Goal: Task Accomplishment & Management: Use online tool/utility

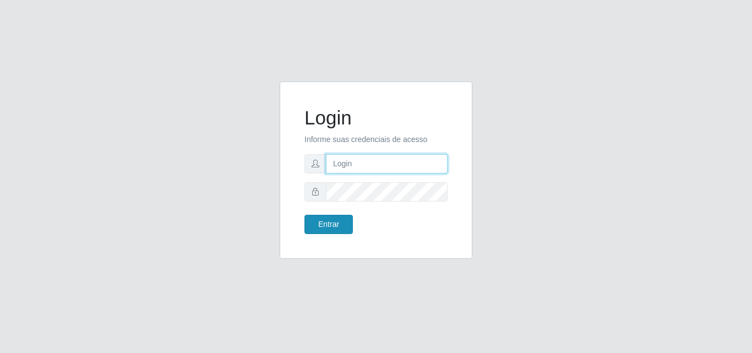
type input "[EMAIL_ADDRESS][DOMAIN_NAME]"
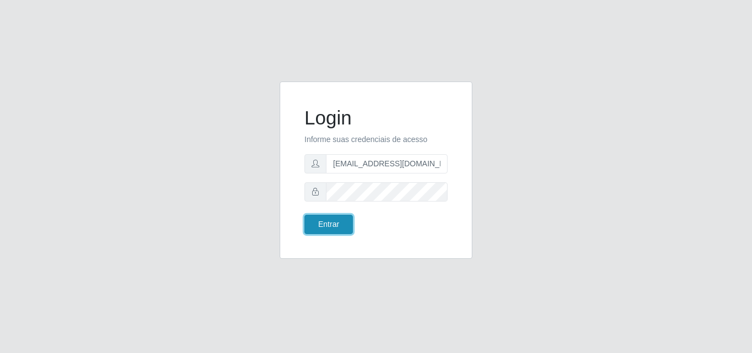
click at [329, 224] on button "Entrar" at bounding box center [328, 224] width 48 height 19
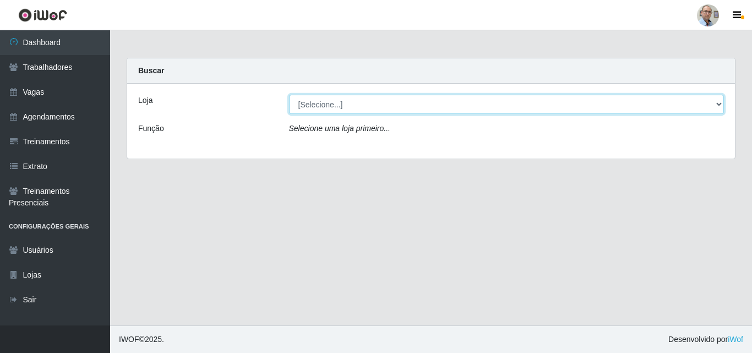
click at [715, 103] on select "[Selecione...] Mar Vermelho - Loja 04" at bounding box center [506, 104] width 435 height 19
select select "251"
click at [289, 95] on select "[Selecione...] Mar Vermelho - Loja 04" at bounding box center [506, 104] width 435 height 19
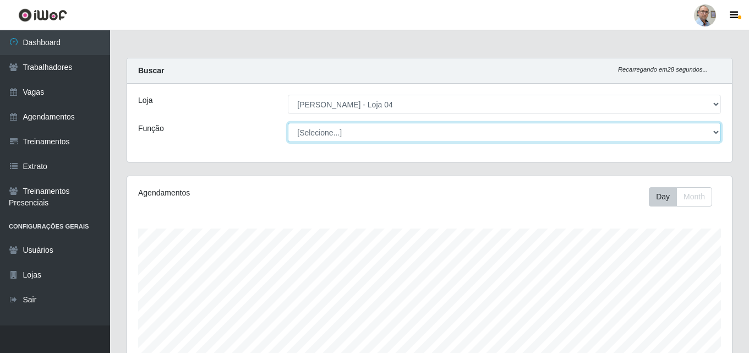
click at [718, 133] on select "[Selecione...] ASG ASG + ASG ++ Auxiliar de Depósito Auxiliar de Depósito + Aux…" at bounding box center [504, 132] width 433 height 19
click at [288, 123] on select "[Selecione...] ASG ASG + ASG ++ Auxiliar de Depósito Auxiliar de Depósito + Aux…" at bounding box center [504, 132] width 433 height 19
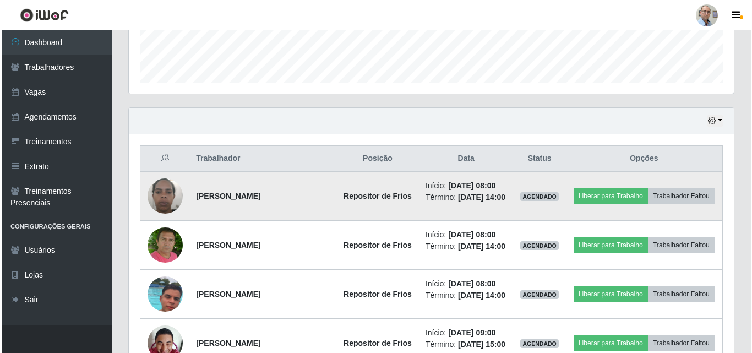
scroll to position [330, 0]
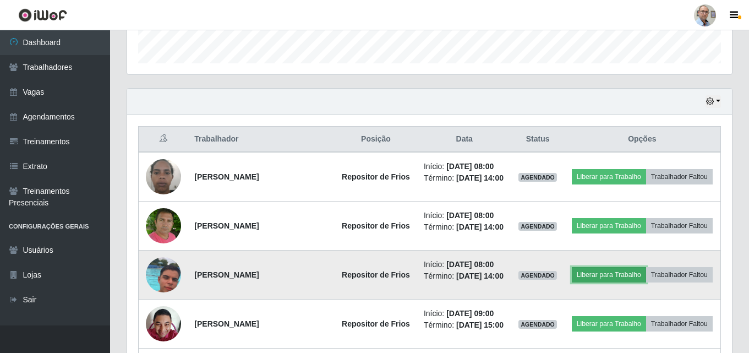
click at [646, 282] on button "Liberar para Trabalho" at bounding box center [609, 274] width 74 height 15
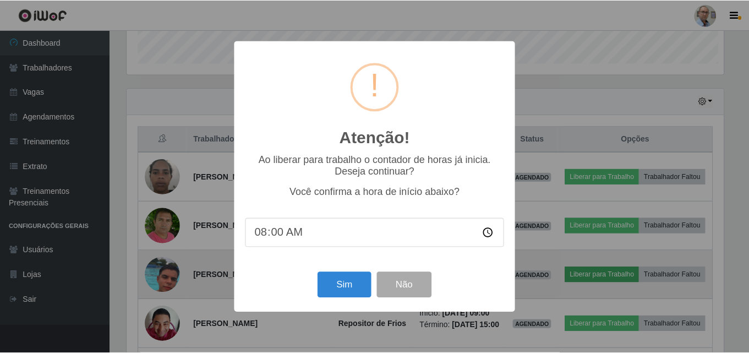
scroll to position [228, 599]
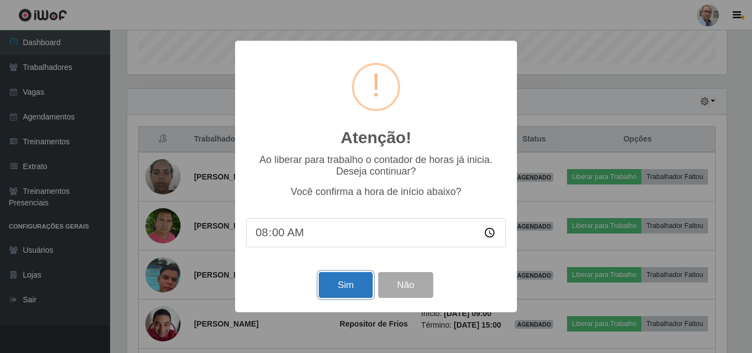
click at [341, 292] on button "Sim" at bounding box center [345, 285] width 53 height 26
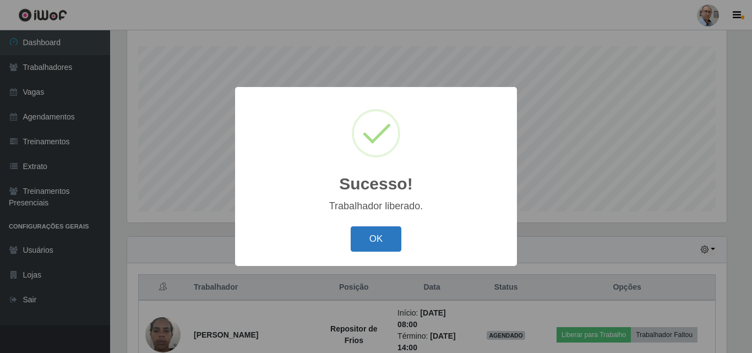
click at [379, 243] on button "OK" at bounding box center [376, 239] width 51 height 26
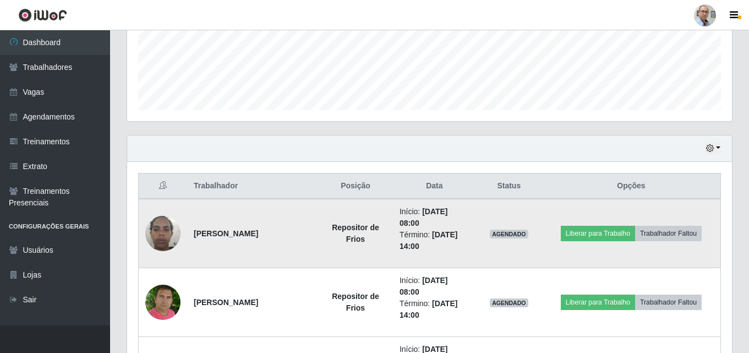
scroll to position [347, 0]
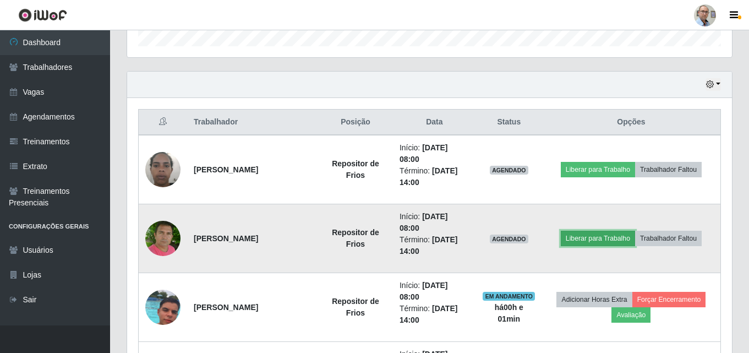
click at [585, 237] on button "Liberar para Trabalho" at bounding box center [598, 238] width 74 height 15
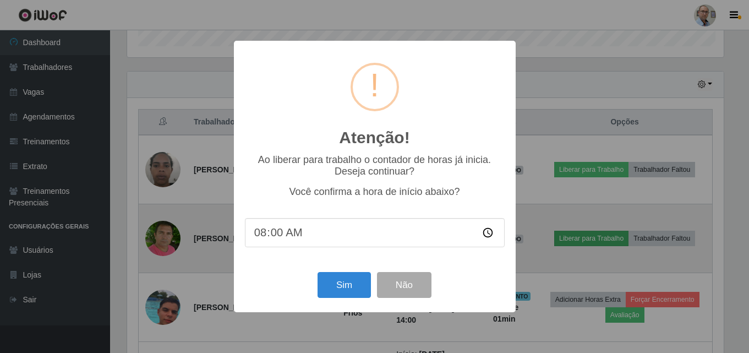
scroll to position [228, 599]
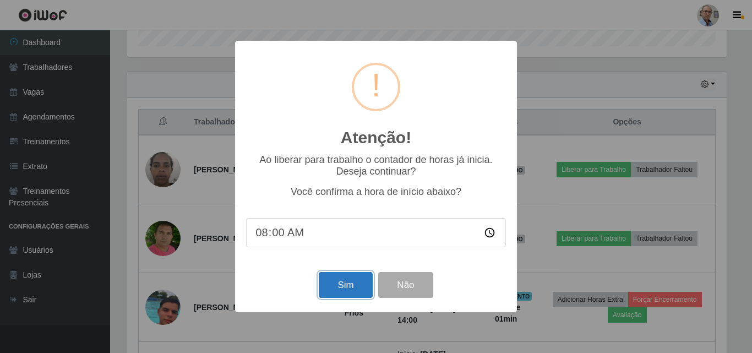
click at [335, 286] on button "Sim" at bounding box center [345, 285] width 53 height 26
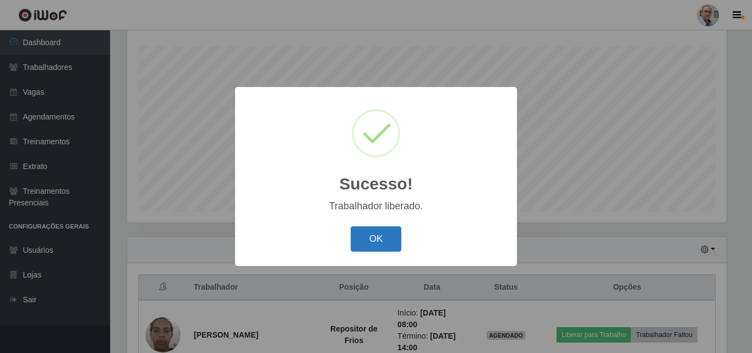
click at [368, 236] on button "OK" at bounding box center [376, 239] width 51 height 26
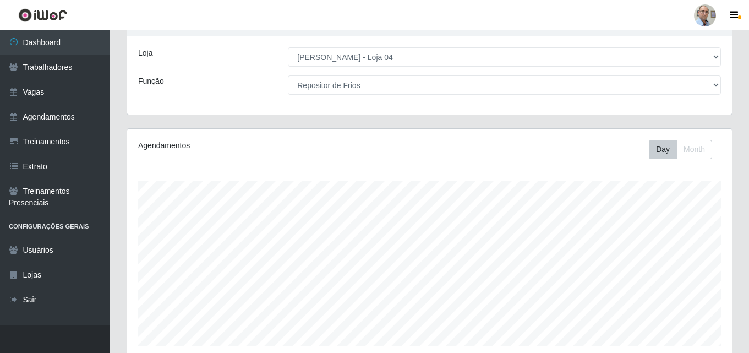
scroll to position [17, 0]
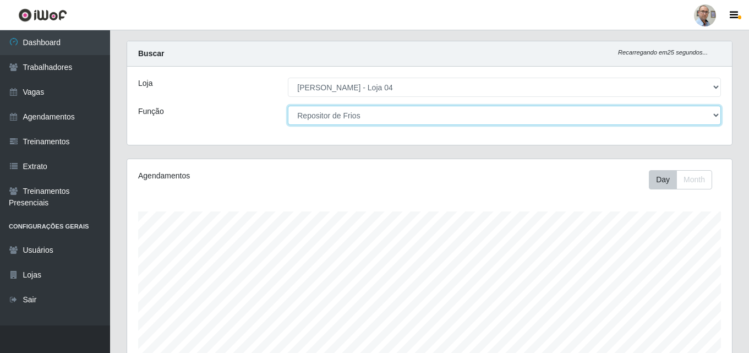
click at [716, 117] on select "[Selecione...] ASG ASG + ASG ++ Auxiliar de Depósito Auxiliar de Depósito + Aux…" at bounding box center [504, 115] width 433 height 19
click at [288, 106] on select "[Selecione...] ASG ASG + ASG ++ Auxiliar de Depósito Auxiliar de Depósito + Aux…" at bounding box center [504, 115] width 433 height 19
click at [715, 116] on select "[Selecione...] ASG ASG + ASG ++ Auxiliar de Depósito Auxiliar de Depósito + Aux…" at bounding box center [504, 115] width 433 height 19
click at [288, 106] on select "[Selecione...] ASG ASG + ASG ++ Auxiliar de Depósito Auxiliar de Depósito + Aux…" at bounding box center [504, 115] width 433 height 19
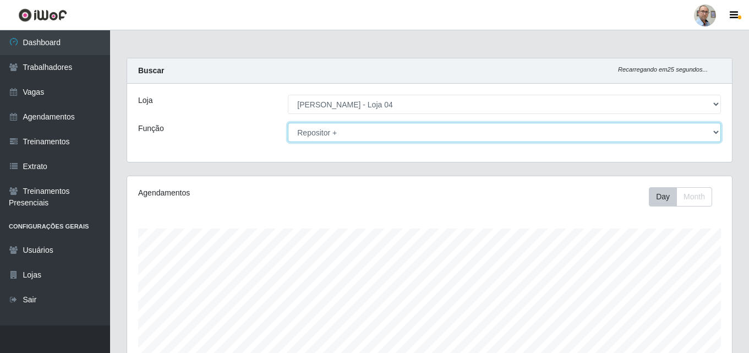
click at [712, 134] on select "[Selecione...] ASG ASG + ASG ++ Auxiliar de Depósito Auxiliar de Depósito + Aux…" at bounding box center [504, 132] width 433 height 19
click at [288, 123] on select "[Selecione...] ASG ASG + ASG ++ Auxiliar de Depósito Auxiliar de Depósito + Aux…" at bounding box center [504, 132] width 433 height 19
click at [715, 134] on select "[Selecione...] ASG ASG + ASG ++ Auxiliar de Depósito Auxiliar de Depósito + Aux…" at bounding box center [504, 132] width 433 height 19
click at [288, 123] on select "[Selecione...] ASG ASG + ASG ++ Auxiliar de Depósito Auxiliar de Depósito + Aux…" at bounding box center [504, 132] width 433 height 19
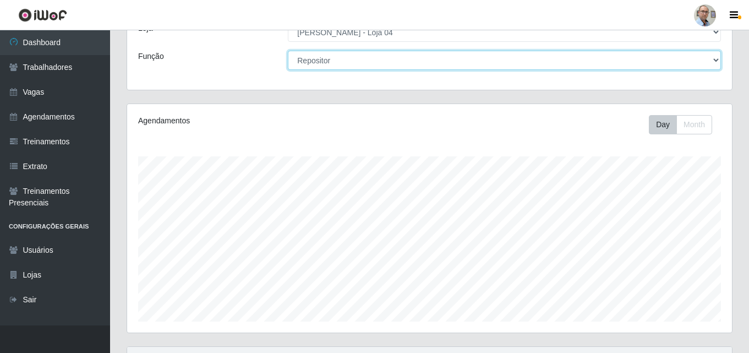
scroll to position [17, 0]
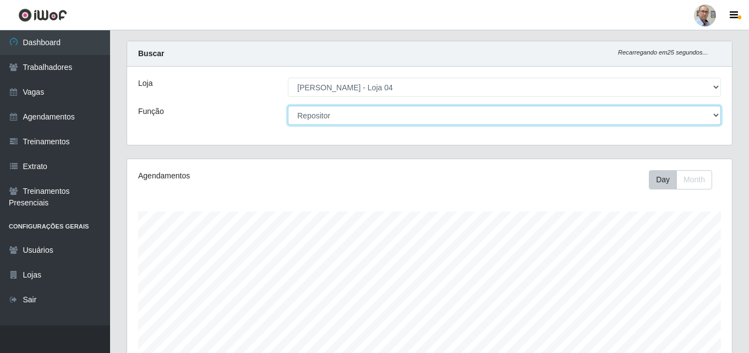
click at [711, 116] on select "[Selecione...] ASG ASG + ASG ++ Auxiliar de Depósito Auxiliar de Depósito + Aux…" at bounding box center [504, 115] width 433 height 19
click at [288, 106] on select "[Selecione...] ASG ASG + ASG ++ Auxiliar de Depósito Auxiliar de Depósito + Aux…" at bounding box center [504, 115] width 433 height 19
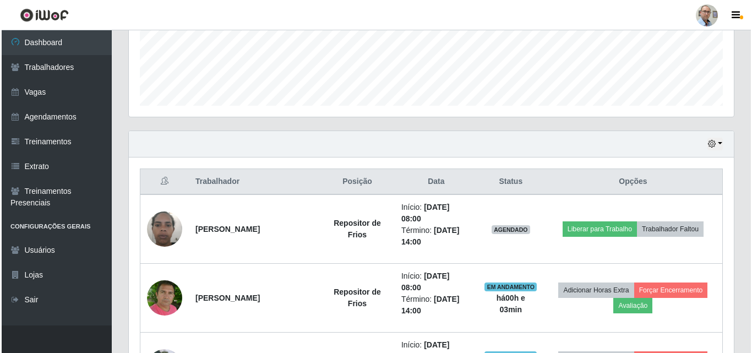
scroll to position [292, 0]
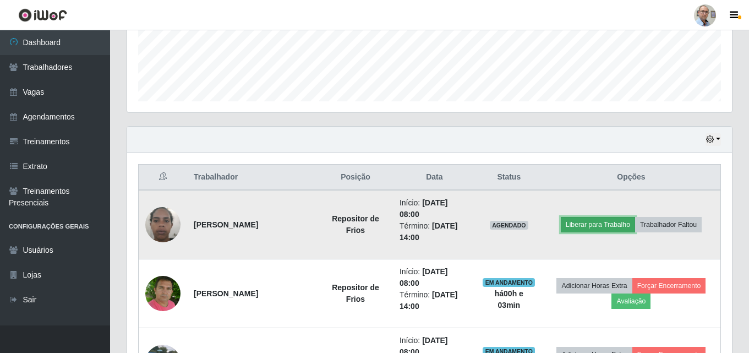
click at [589, 223] on button "Liberar para Trabalho" at bounding box center [598, 224] width 74 height 15
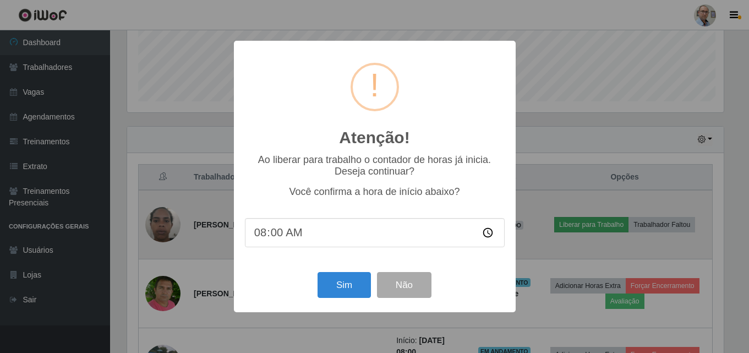
scroll to position [228, 599]
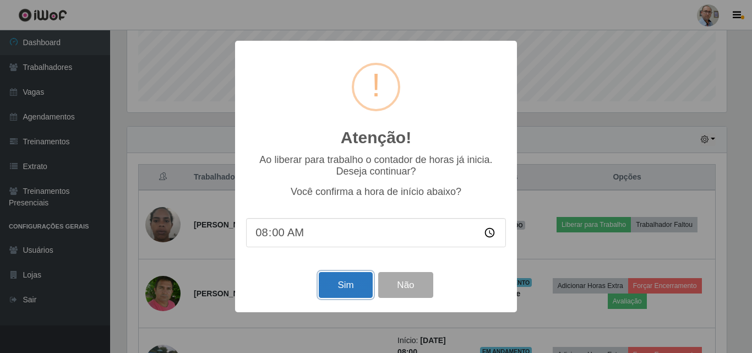
click at [348, 287] on button "Sim" at bounding box center [345, 285] width 53 height 26
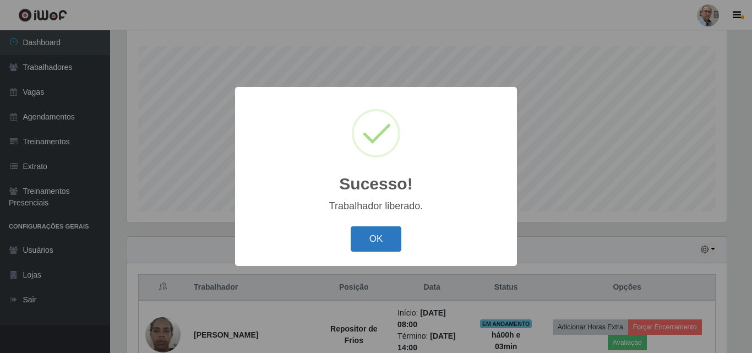
click at [372, 236] on button "OK" at bounding box center [376, 239] width 51 height 26
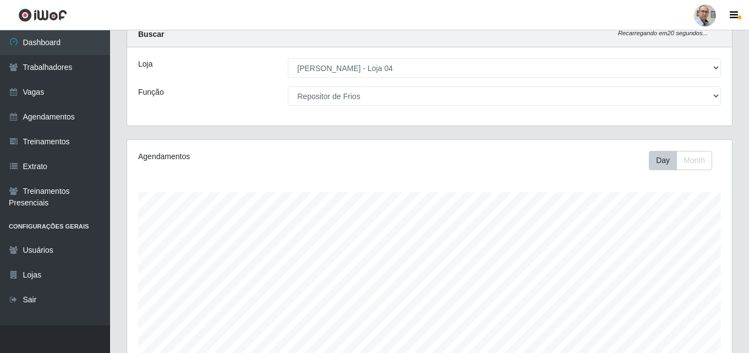
scroll to position [17, 0]
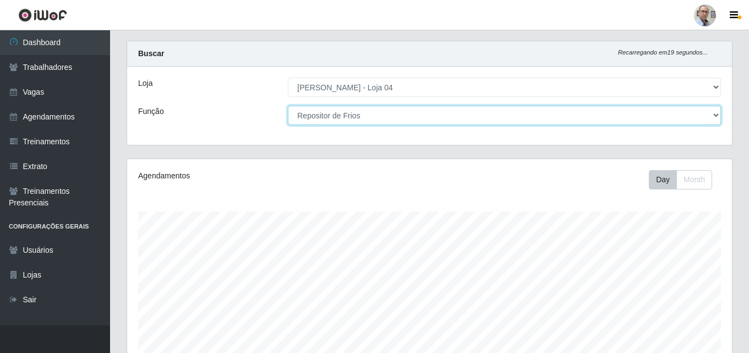
click at [713, 115] on select "[Selecione...] ASG ASG + ASG ++ Auxiliar de Depósito Auxiliar de Depósito + Aux…" at bounding box center [504, 115] width 433 height 19
select select "4"
click at [288, 106] on select "[Selecione...] ASG ASG + ASG ++ Auxiliar de Depósito Auxiliar de Depósito + Aux…" at bounding box center [504, 115] width 433 height 19
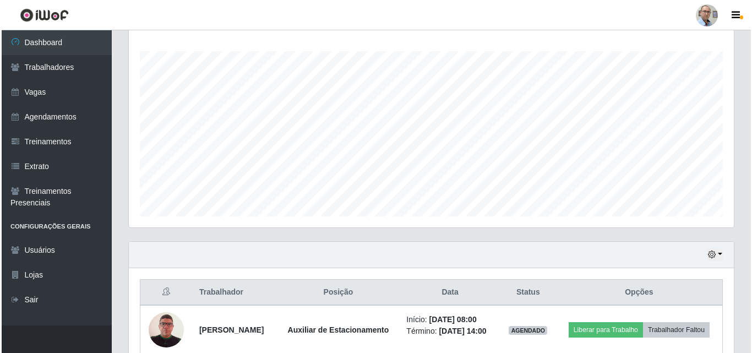
scroll to position [231, 0]
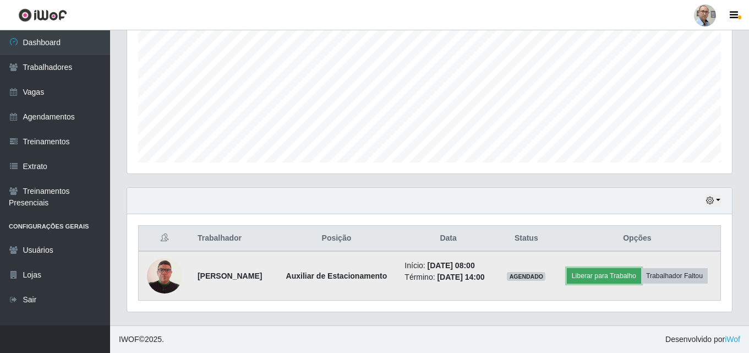
click at [613, 278] on button "Liberar para Trabalho" at bounding box center [604, 275] width 74 height 15
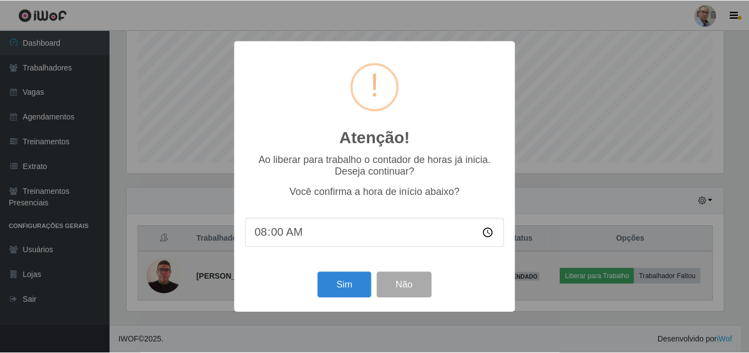
scroll to position [228, 599]
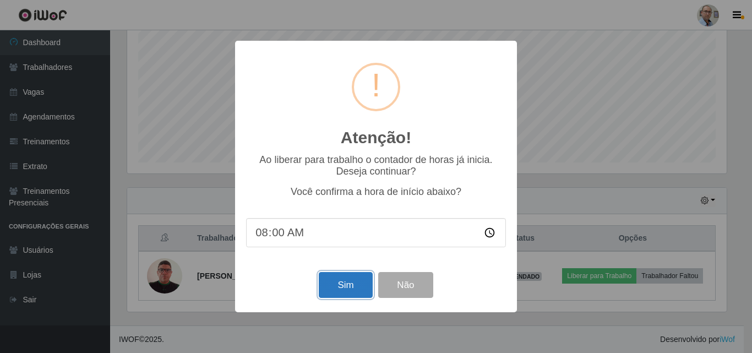
click at [351, 288] on button "Sim" at bounding box center [345, 285] width 53 height 26
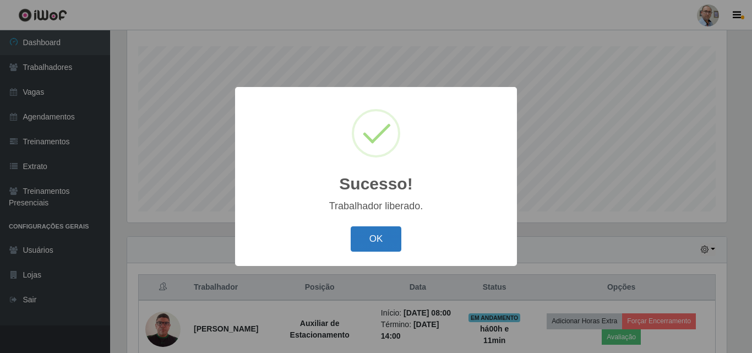
click at [372, 237] on button "OK" at bounding box center [376, 239] width 51 height 26
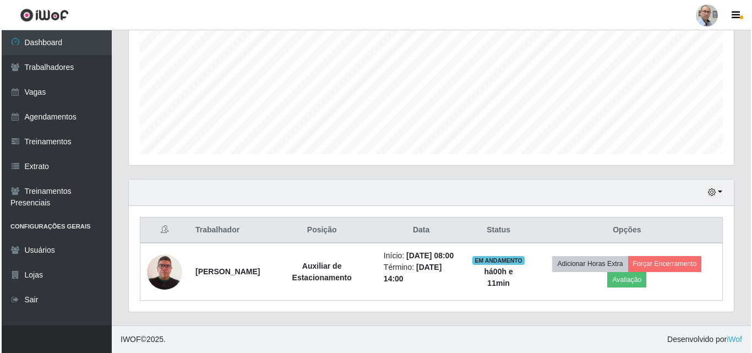
scroll to position [251, 0]
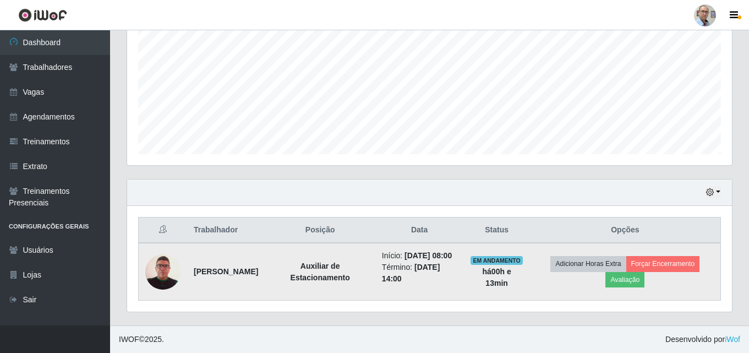
click at [173, 269] on img at bounding box center [162, 271] width 35 height 51
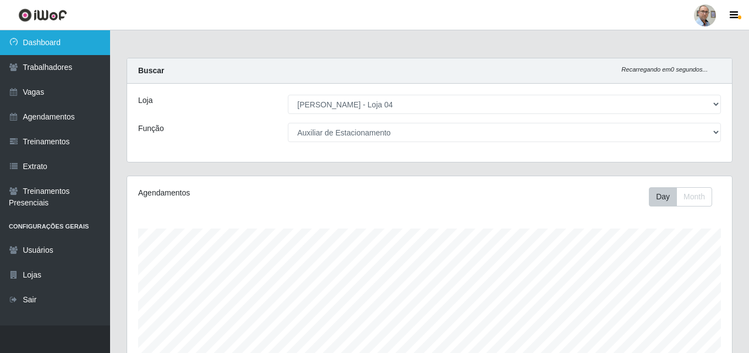
click at [59, 35] on link "Dashboard" at bounding box center [55, 42] width 110 height 25
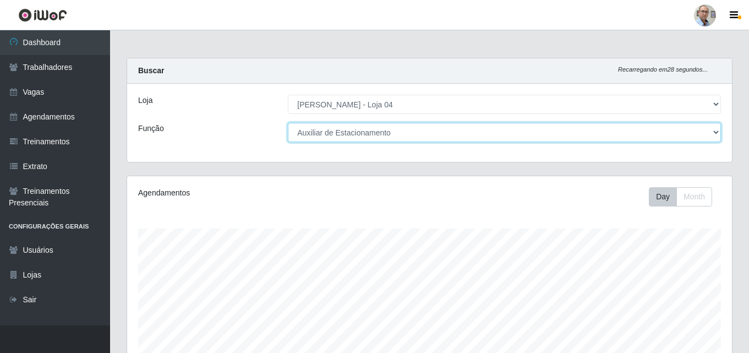
click at [384, 134] on select "[Selecione...] ASG ASG + ASG ++ Auxiliar de Depósito Auxiliar de Depósito + Aux…" at bounding box center [504, 132] width 433 height 19
select select "[Selecione...]"
click at [288, 123] on select "[Selecione...] ASG ASG + ASG ++ Auxiliar de Depósito Auxiliar de Depósito + Aux…" at bounding box center [504, 132] width 433 height 19
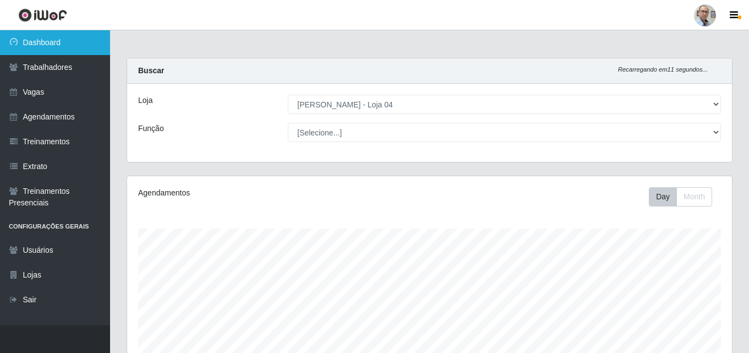
click at [48, 40] on link "Dashboard" at bounding box center [55, 42] width 110 height 25
